Goal: Transaction & Acquisition: Purchase product/service

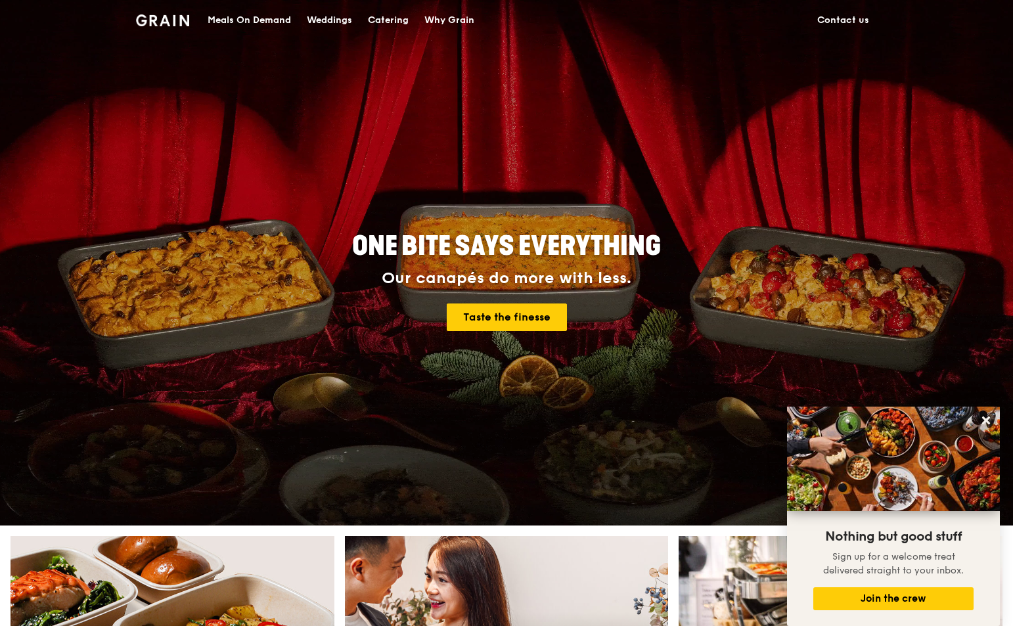
click at [273, 22] on div "Meals On Demand" at bounding box center [249, 20] width 83 height 39
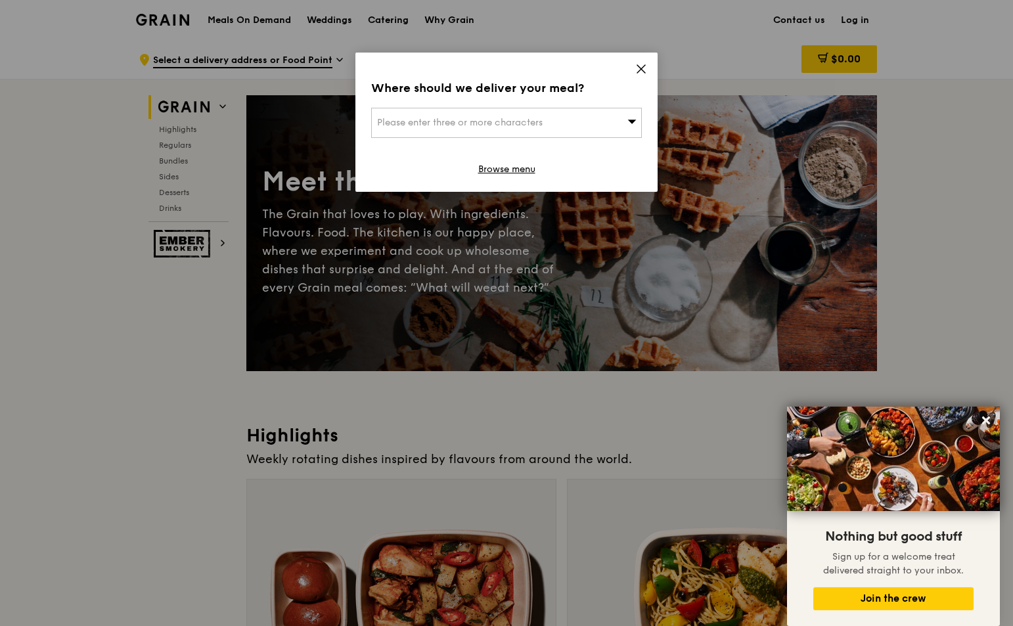
click at [637, 73] on icon at bounding box center [641, 69] width 8 height 8
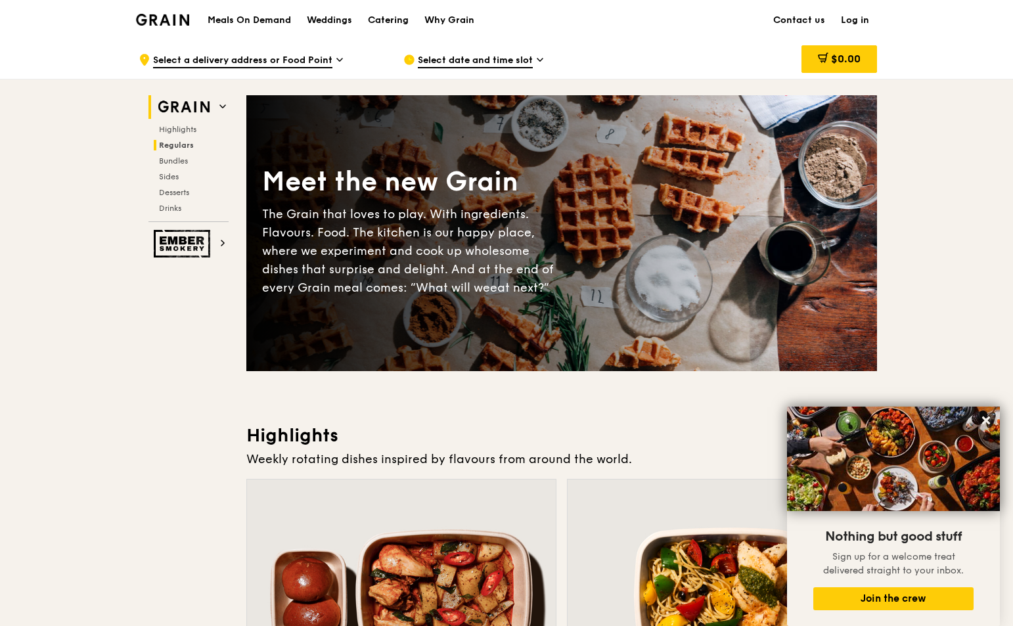
click at [169, 142] on span "Regulars" at bounding box center [176, 145] width 35 height 9
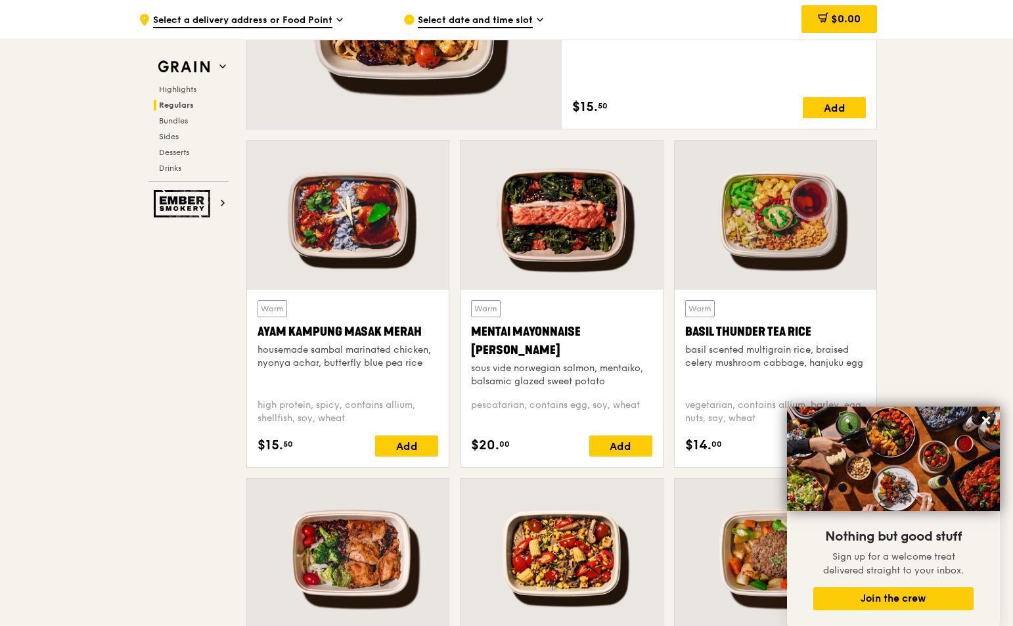
scroll to position [1062, 0]
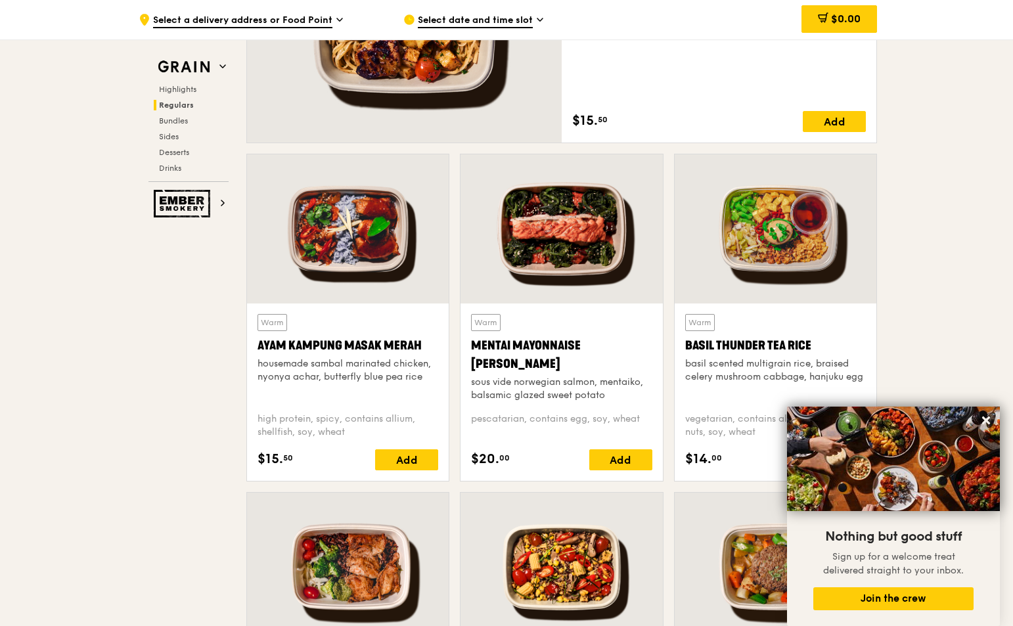
drag, startPoint x: 430, startPoint y: 343, endPoint x: 257, endPoint y: 342, distance: 172.8
click at [257, 342] on div "Warm Ayam [GEOGRAPHIC_DATA] housemade sambal marinated chicken, nyonya achar, b…" at bounding box center [348, 391] width 202 height 177
copy div "Ayam Kampung Masak Merah"
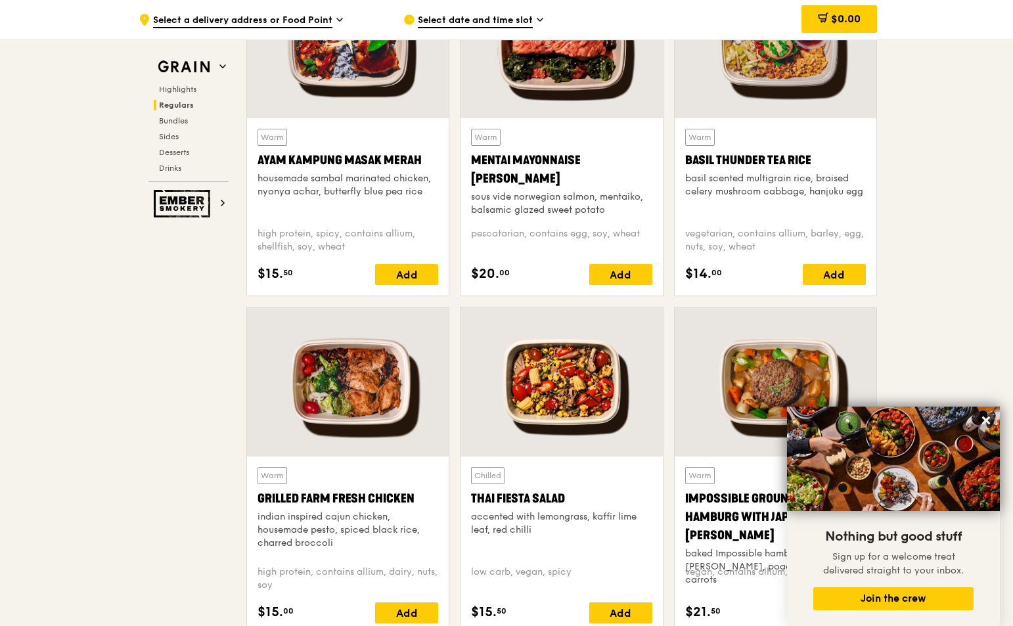
scroll to position [1248, 0]
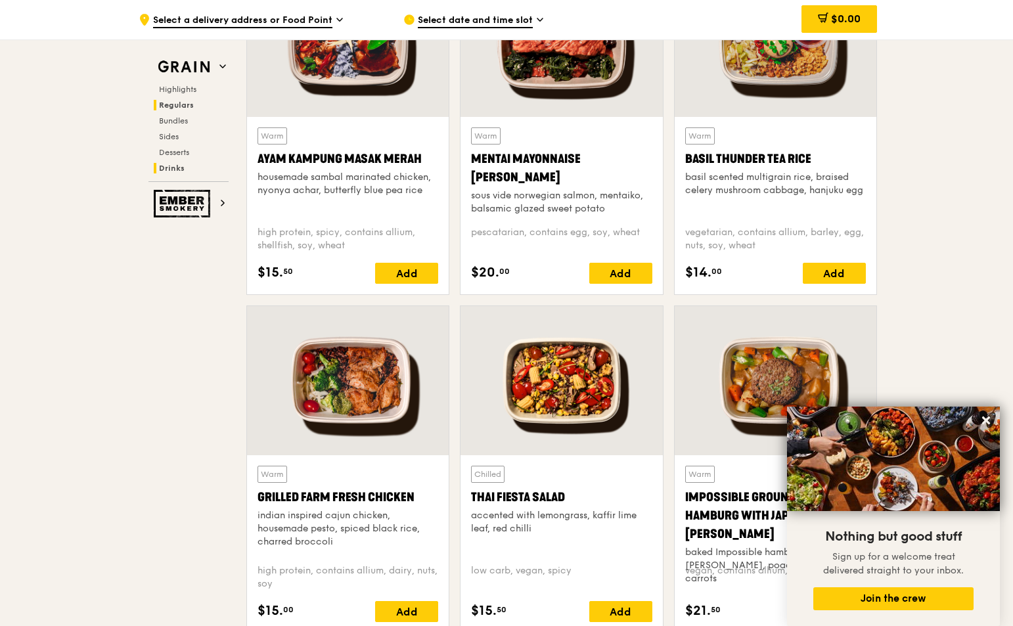
click at [169, 168] on span "Drinks" at bounding box center [172, 168] width 26 height 9
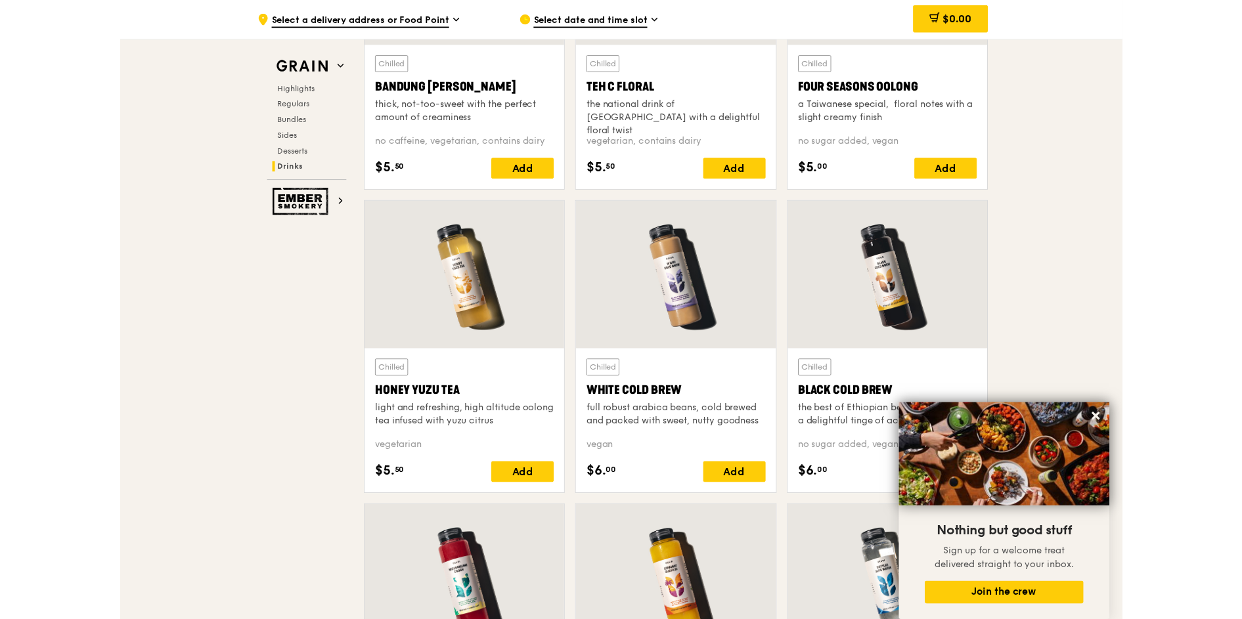
scroll to position [4808, 0]
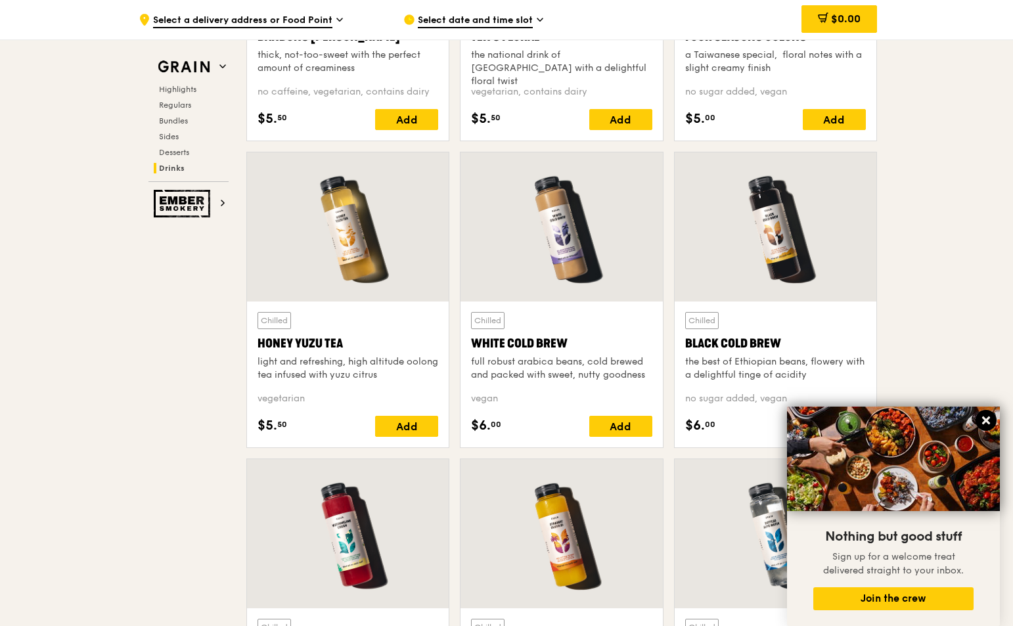
click at [990, 422] on icon at bounding box center [986, 420] width 12 height 12
